Goal: Transaction & Acquisition: Purchase product/service

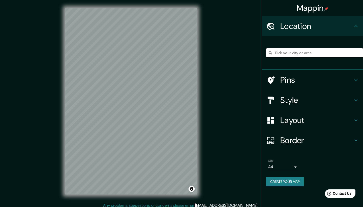
click at [316, 51] on input "Pick your city or area" at bounding box center [314, 52] width 97 height 9
paste input "Passeig d'Olot, 17005 [GEOGRAPHIC_DATA], [GEOGRAPHIC_DATA] 41,97596° N, 2,81528…"
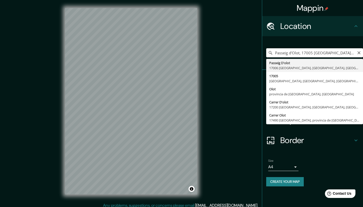
type input "Passeig D'olot, 17006 [GEOGRAPHIC_DATA], provincia de [GEOGRAPHIC_DATA], [GEOGR…"
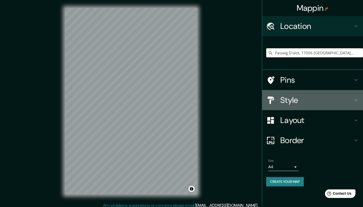
click at [329, 100] on h4 "Style" at bounding box center [316, 100] width 73 height 10
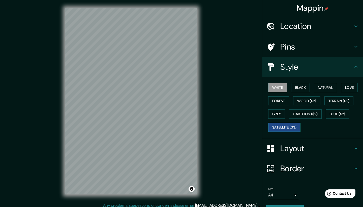
click at [295, 125] on button "Satellite ($3)" at bounding box center [284, 127] width 32 height 9
click at [284, 85] on button "White" at bounding box center [277, 87] width 19 height 9
click at [296, 128] on button "Satellite ($3)" at bounding box center [284, 127] width 32 height 9
click at [327, 49] on h4 "Pins" at bounding box center [316, 47] width 73 height 10
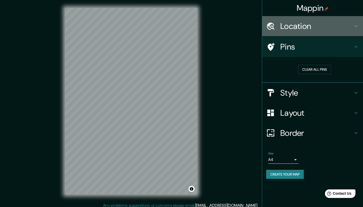
click at [321, 27] on h4 "Location" at bounding box center [316, 26] width 73 height 10
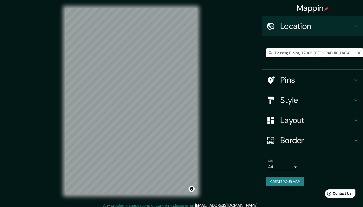
click at [348, 53] on input "Passeig D'olot, 17006 [GEOGRAPHIC_DATA], provincia de [GEOGRAPHIC_DATA], [GEOGR…" at bounding box center [314, 52] width 97 height 9
click at [315, 140] on h4 "Border" at bounding box center [316, 140] width 73 height 10
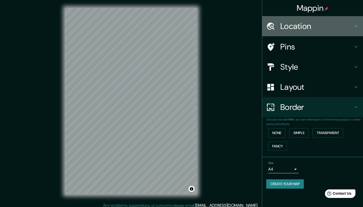
click at [312, 28] on h4 "Location" at bounding box center [316, 26] width 73 height 10
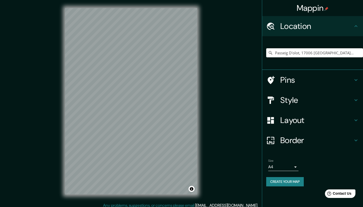
click at [301, 67] on div "Passeig D'olot, 17006 [GEOGRAPHIC_DATA], provincia de [GEOGRAPHIC_DATA], [GEOGR…" at bounding box center [312, 53] width 101 height 34
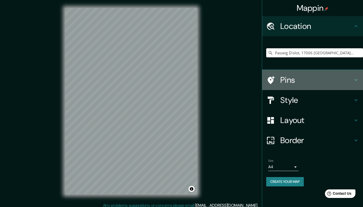
click at [294, 75] on h4 "Pins" at bounding box center [316, 80] width 73 height 10
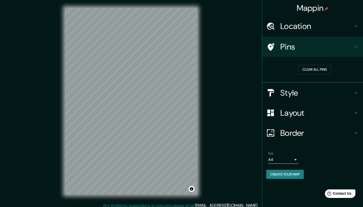
click at [325, 25] on h4 "Location" at bounding box center [316, 26] width 73 height 10
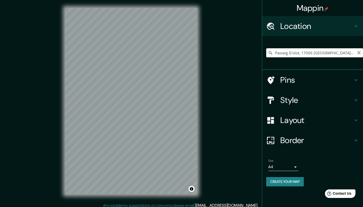
click at [357, 53] on icon "Clear" at bounding box center [359, 53] width 4 height 4
paste input "41,37570° N, 2,17457° E [STREET_ADDRESS]"
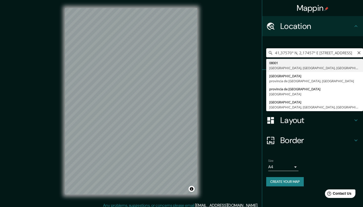
click at [295, 53] on input "41,37570° N, 2,17457° E [STREET_ADDRESS]" at bounding box center [314, 52] width 97 height 9
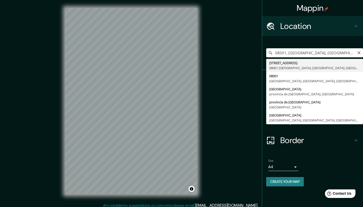
type input "[STREET_ADDRESS]"
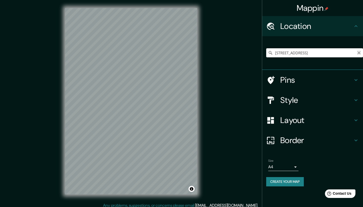
click at [358, 52] on icon "Clear" at bounding box center [358, 52] width 3 height 3
paste input "[STREET_ADDRESS]° N, 2,11872° E"
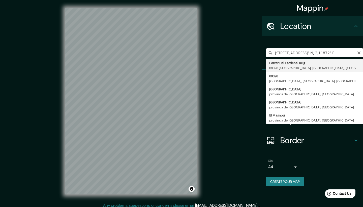
type input "Carrer Del Cardenal Reig, 08028 [GEOGRAPHIC_DATA], [GEOGRAPHIC_DATA], [GEOGRAPH…"
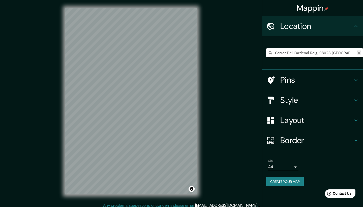
click at [357, 53] on icon "Clear" at bounding box center [359, 53] width 4 height 4
paste input "Club Esportiu Laietà, [GEOGRAPHIC_DATA]° N, 2,11819° E"
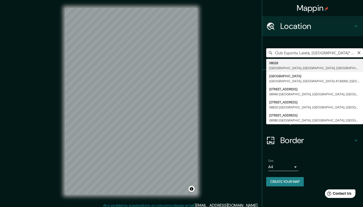
drag, startPoint x: 311, startPoint y: 54, endPoint x: 362, endPoint y: 53, distance: 51.4
click at [362, 53] on input "Club Esportiu Laietà, [GEOGRAPHIC_DATA]° N, 2,11819° E" at bounding box center [314, 52] width 97 height 9
type input "08028, [GEOGRAPHIC_DATA], [GEOGRAPHIC_DATA], [GEOGRAPHIC_DATA]"
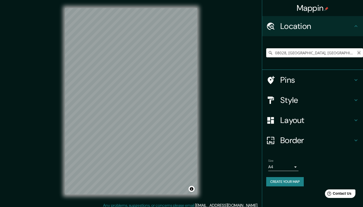
click at [358, 53] on icon "Clear" at bounding box center [359, 53] width 4 height 4
paste input "[STREET_ADDRESS][PERSON_NAME]."
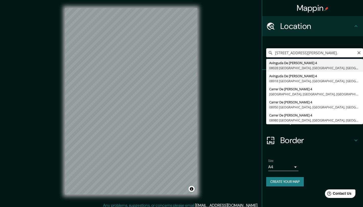
type input "[STREET_ADDRESS][PERSON_NAME]"
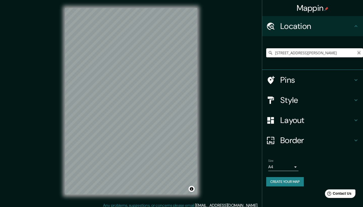
click at [357, 53] on icon "Clear" at bounding box center [359, 53] width 4 height 4
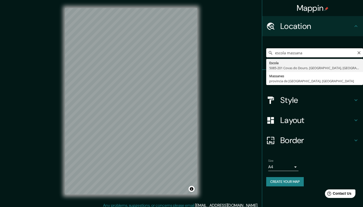
click at [304, 54] on input "escola massana" at bounding box center [314, 52] width 97 height 9
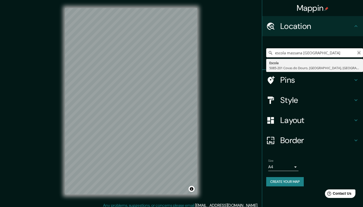
type input "escola massana [GEOGRAPHIC_DATA]"
click at [358, 54] on icon "Clear" at bounding box center [358, 52] width 3 height 3
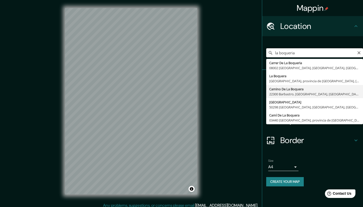
drag, startPoint x: 295, startPoint y: 53, endPoint x: 275, endPoint y: 53, distance: 20.1
click at [275, 53] on input "la boqueria" at bounding box center [314, 52] width 97 height 9
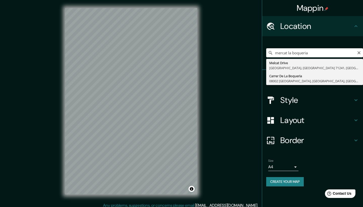
type input "[GEOGRAPHIC_DATA], 08002 [GEOGRAPHIC_DATA], [GEOGRAPHIC_DATA], [GEOGRAPHIC_DATA]"
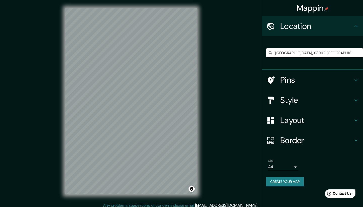
click at [200, 107] on div "© Mapbox © OpenStreetMap Improve this map © Maxar" at bounding box center [131, 101] width 148 height 203
click at [358, 51] on icon "Clear" at bounding box center [359, 53] width 4 height 4
paste input "41,38053° N, 2,17081° E"
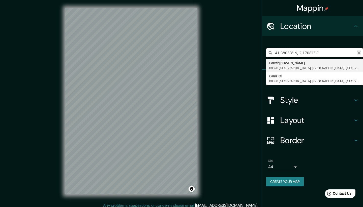
type input "41,38053° N, 2,17081° E"
click at [357, 52] on icon "Clear" at bounding box center [359, 53] width 4 height 4
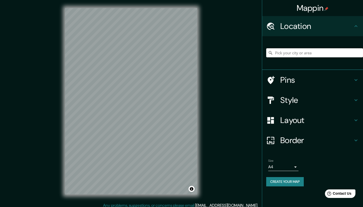
paste input "[STREET_ADDRESS]"
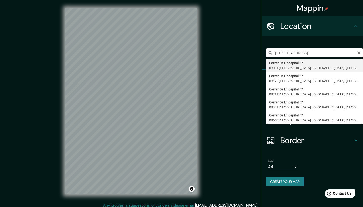
type input "[STREET_ADDRESS]"
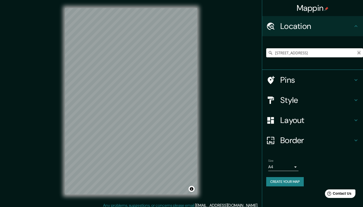
click at [358, 53] on icon "Clear" at bounding box center [359, 53] width 4 height 4
paste input "[STREET_ADDRESS]"
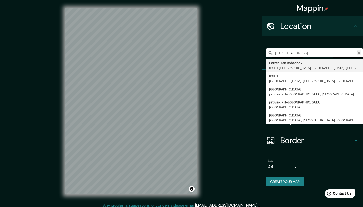
type input "[STREET_ADDRESS]"
